Goal: Navigation & Orientation: Understand site structure

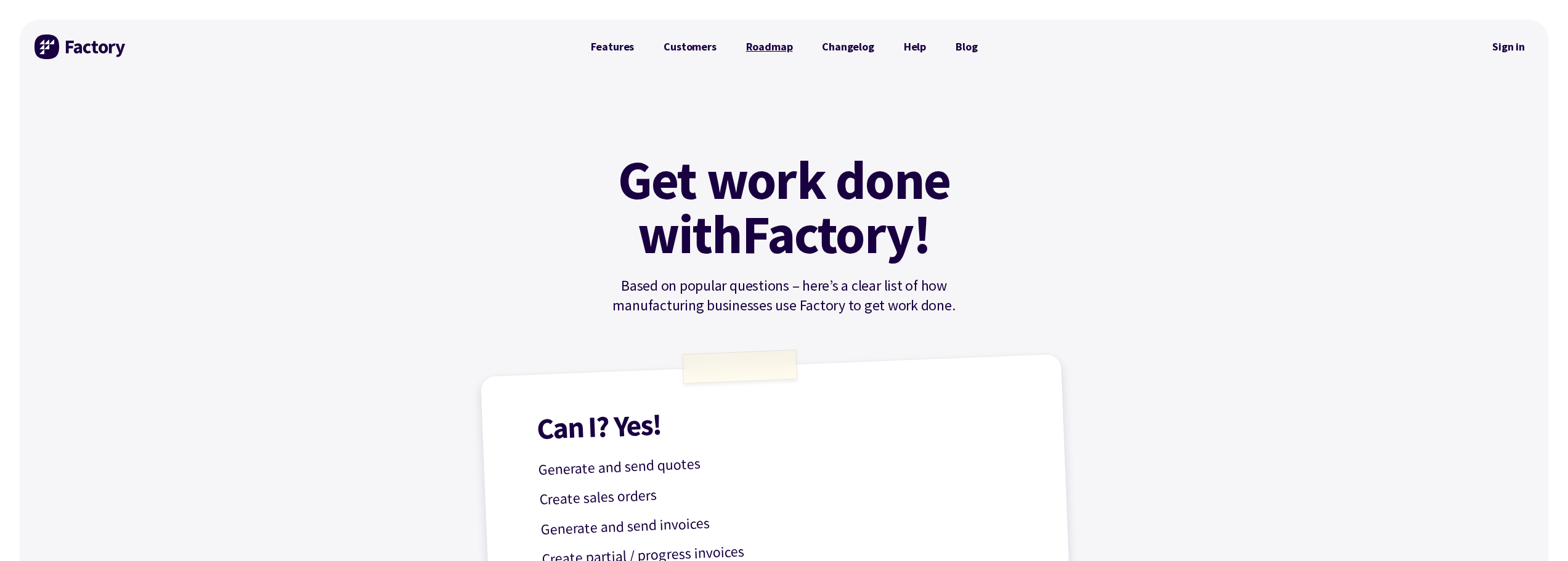
click at [759, 48] on link "Roadmap" at bounding box center [769, 47] width 76 height 24
click at [864, 44] on link "Changelog" at bounding box center [847, 47] width 82 height 24
click at [913, 50] on link "Help" at bounding box center [915, 47] width 52 height 24
click at [973, 44] on link "Blog" at bounding box center [965, 47] width 51 height 24
click at [623, 46] on link "Features" at bounding box center [612, 47] width 73 height 24
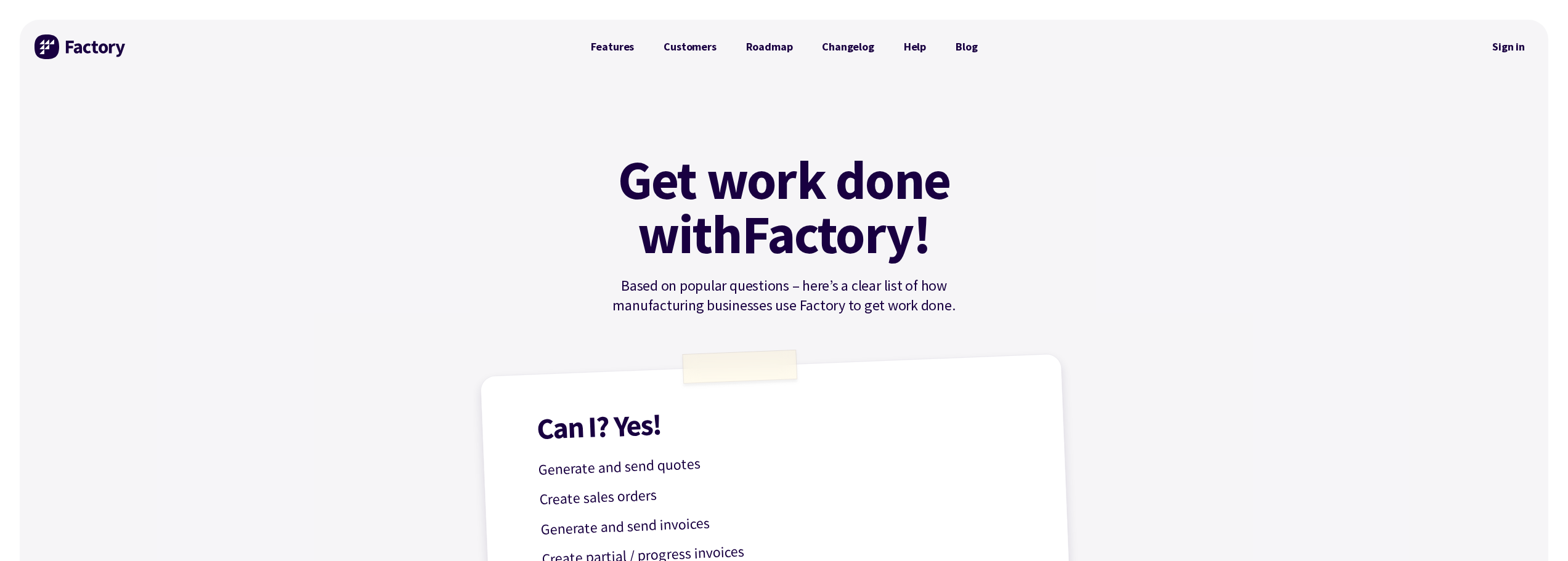
click at [53, 45] on img at bounding box center [81, 47] width 92 height 24
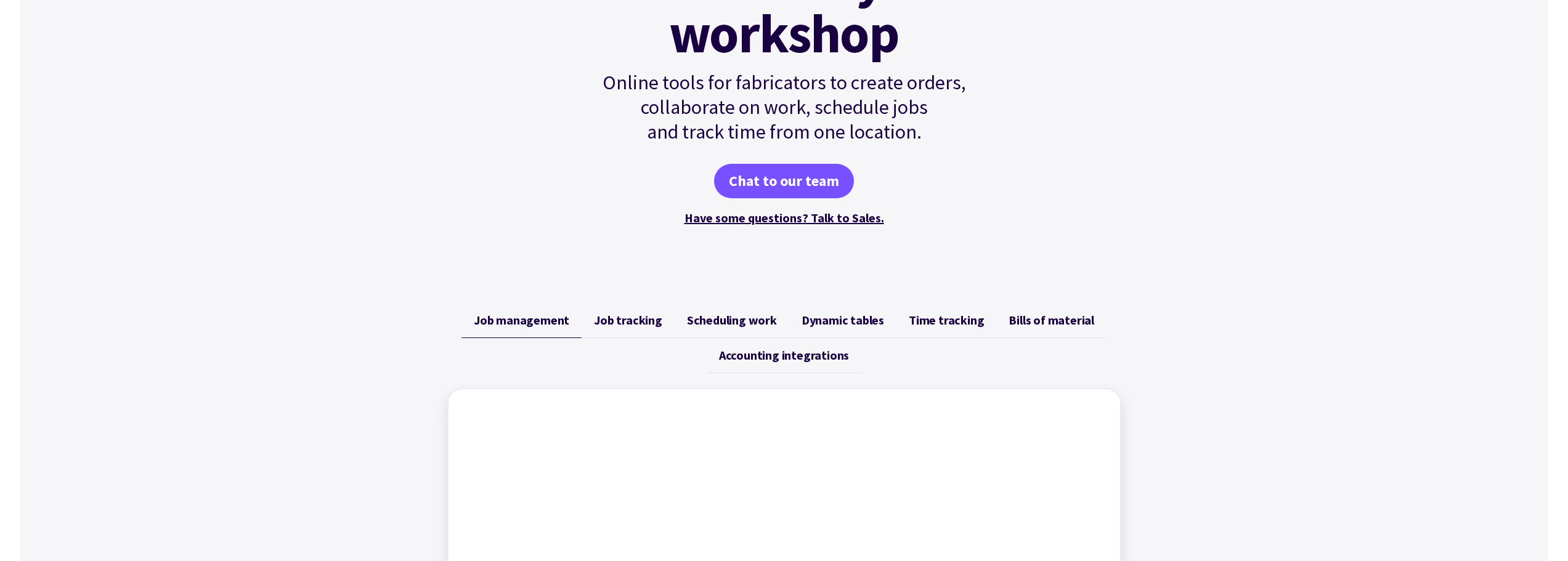
scroll to position [247, 0]
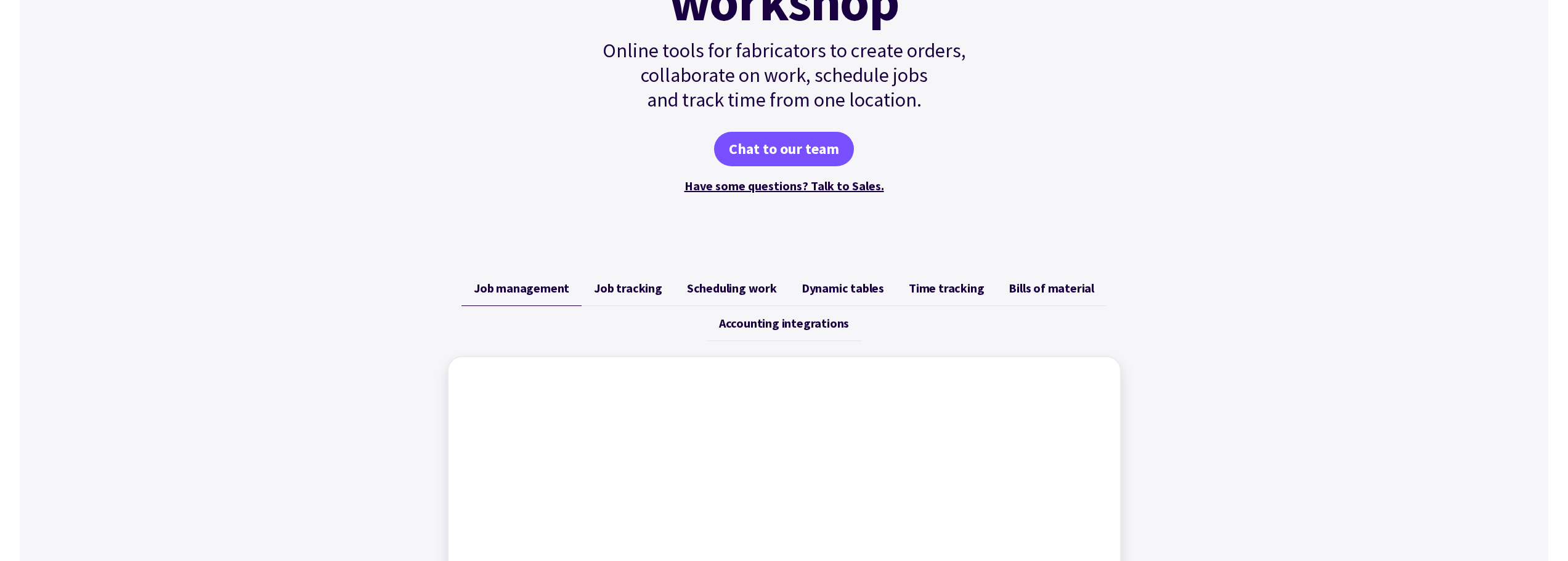
click at [802, 323] on span "Accounting integrations" at bounding box center [784, 323] width 130 height 15
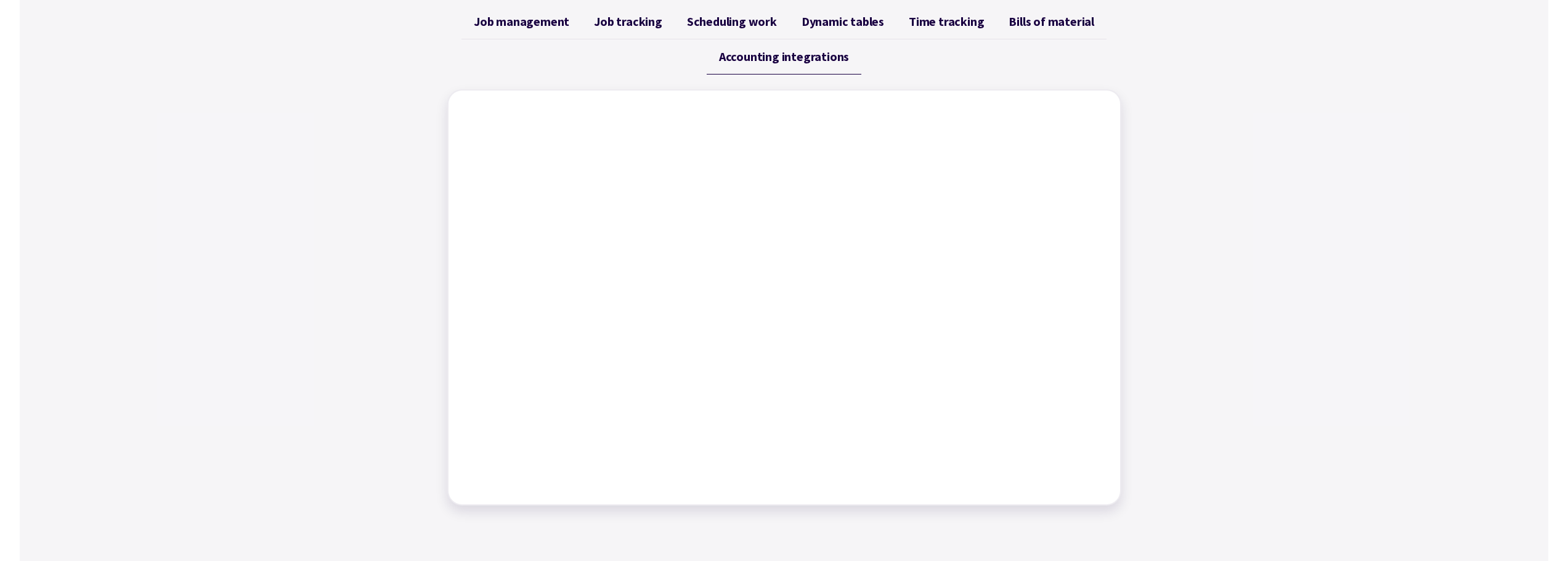
scroll to position [493, 0]
